Goal: Transaction & Acquisition: Purchase product/service

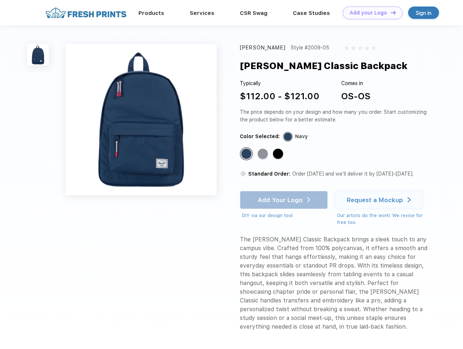
click at [370, 13] on link "Add your Logo Design Tool" at bounding box center [373, 13] width 60 height 13
click at [0, 0] on div "Design Tool" at bounding box center [0, 0] width 0 height 0
click at [390, 12] on link "Add your Logo Design Tool" at bounding box center [373, 13] width 60 height 13
click at [38, 55] on img at bounding box center [37, 54] width 21 height 21
click at [247, 154] on div "Standard Color" at bounding box center [246, 154] width 10 height 10
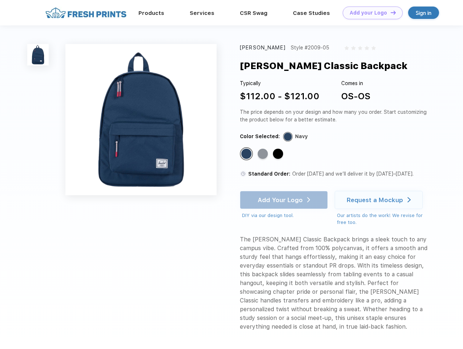
click at [263, 154] on div "Standard Color" at bounding box center [263, 154] width 10 height 10
click at [279, 154] on div "Standard Color" at bounding box center [278, 154] width 10 height 10
click at [285, 200] on div "Add Your Logo DIY via our design tool. Ah shoot! This product isn't up in our d…" at bounding box center [284, 205] width 88 height 28
click at [380, 200] on div "Request a Mockup" at bounding box center [375, 199] width 56 height 7
